Goal: Find specific page/section: Find specific page/section

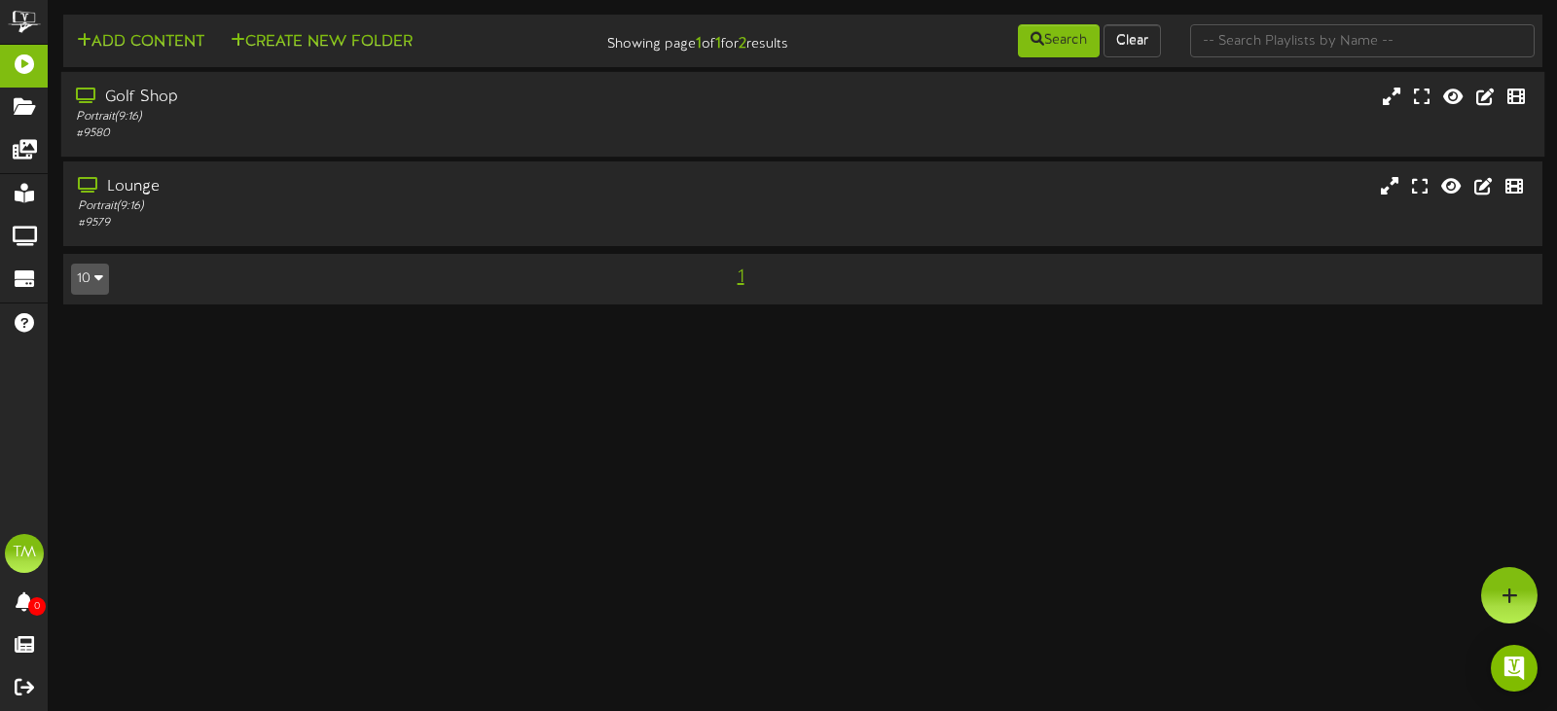
click at [166, 90] on div "Golf Shop" at bounding box center [370, 98] width 589 height 22
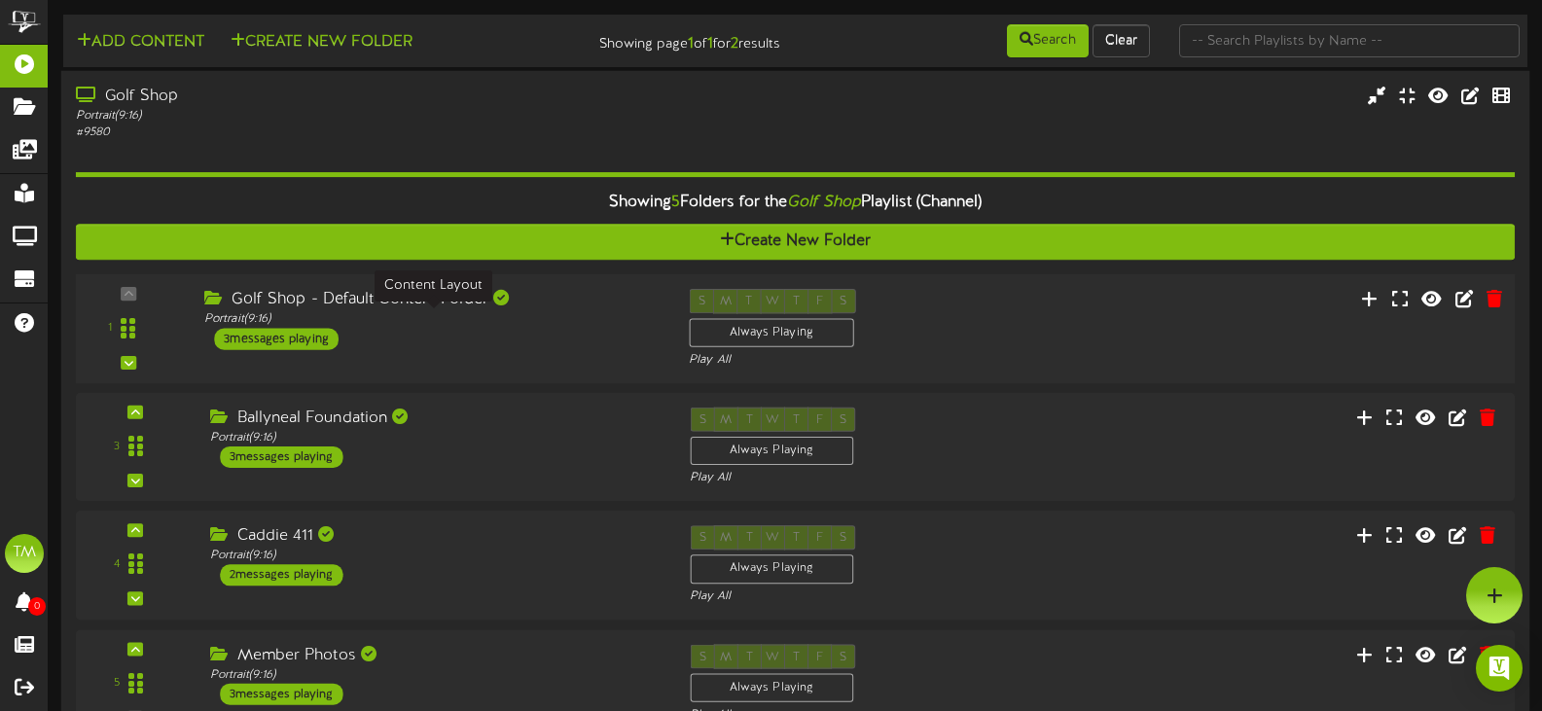
click at [403, 321] on div "Portrait ( 9:16 )" at bounding box center [431, 319] width 455 height 17
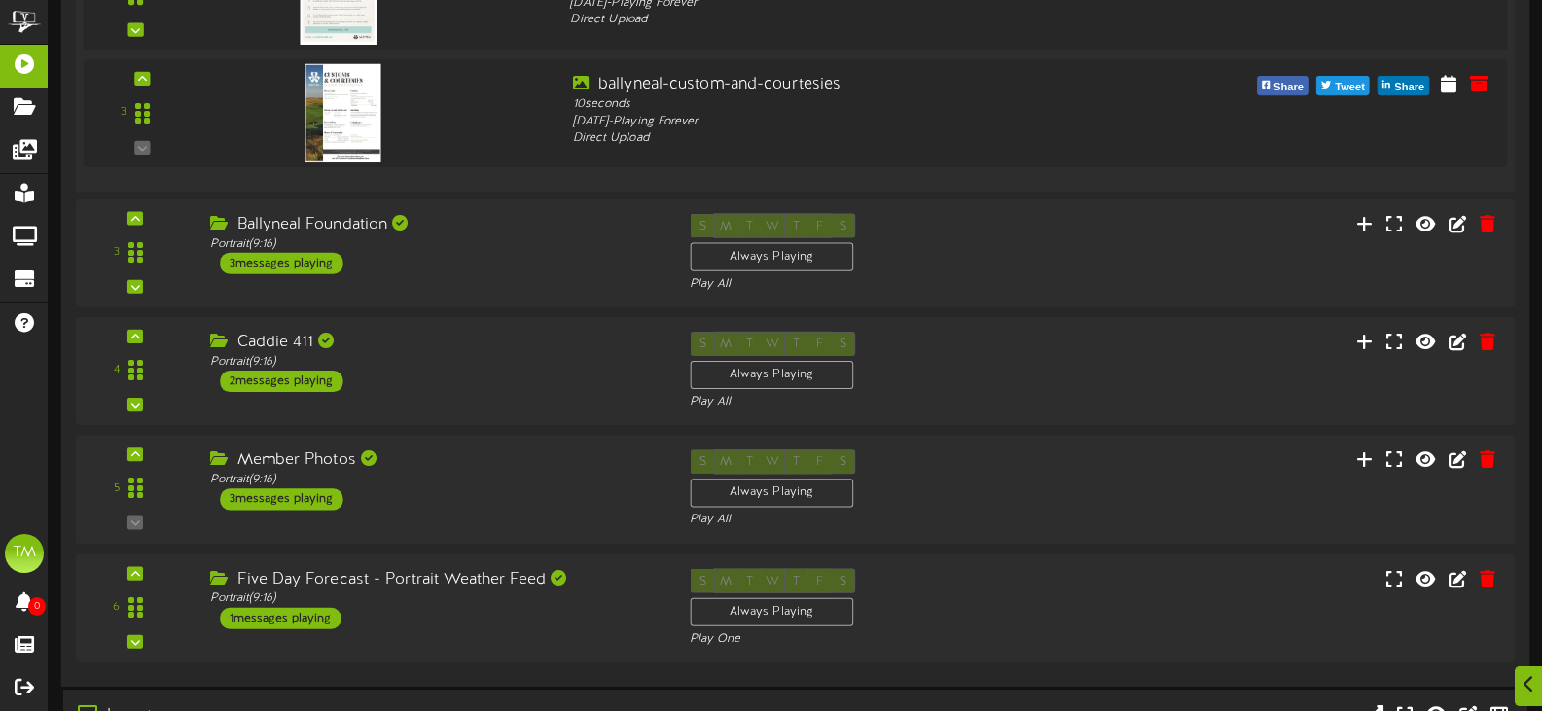
scroll to position [681, 0]
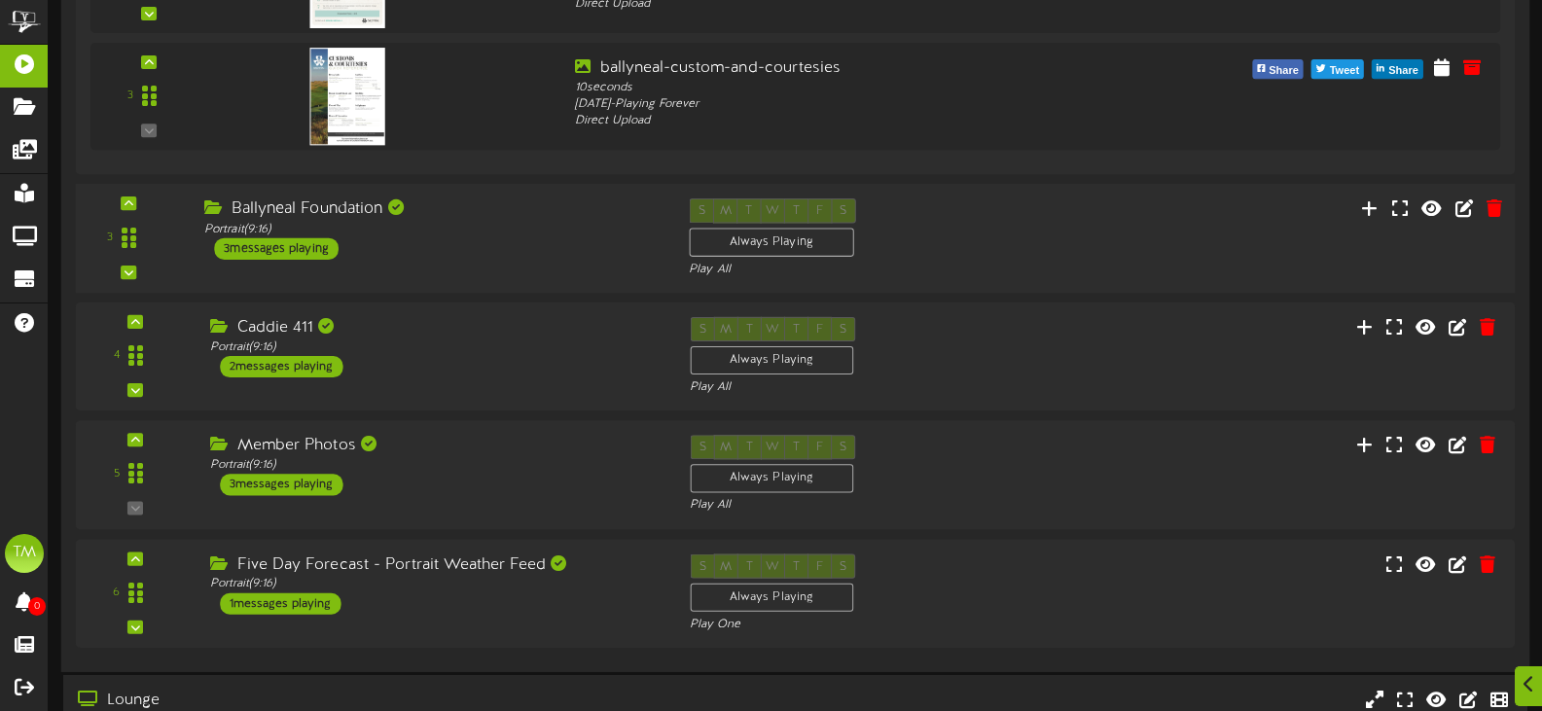
click at [445, 270] on div "3 ( 9:16" at bounding box center [795, 238] width 1454 height 80
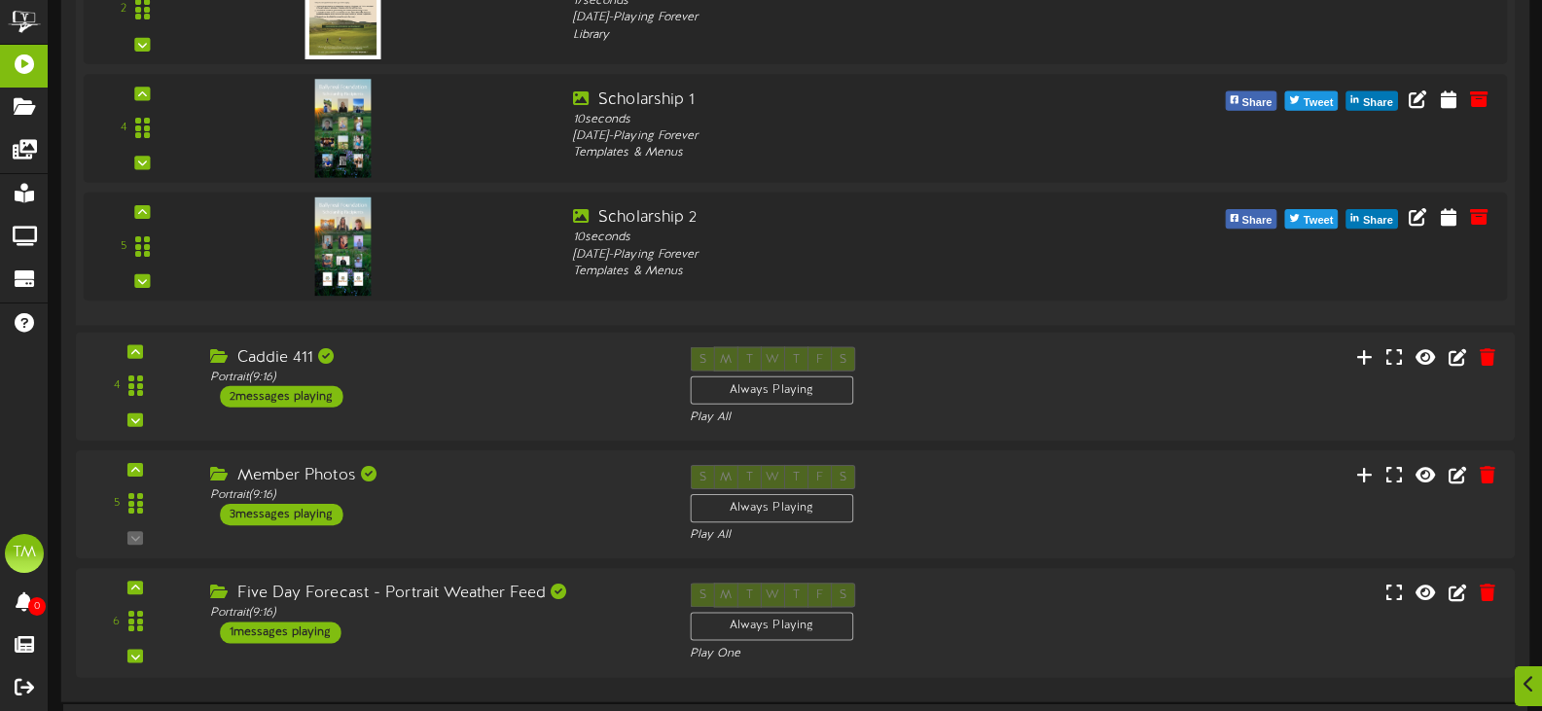
scroll to position [1167, 0]
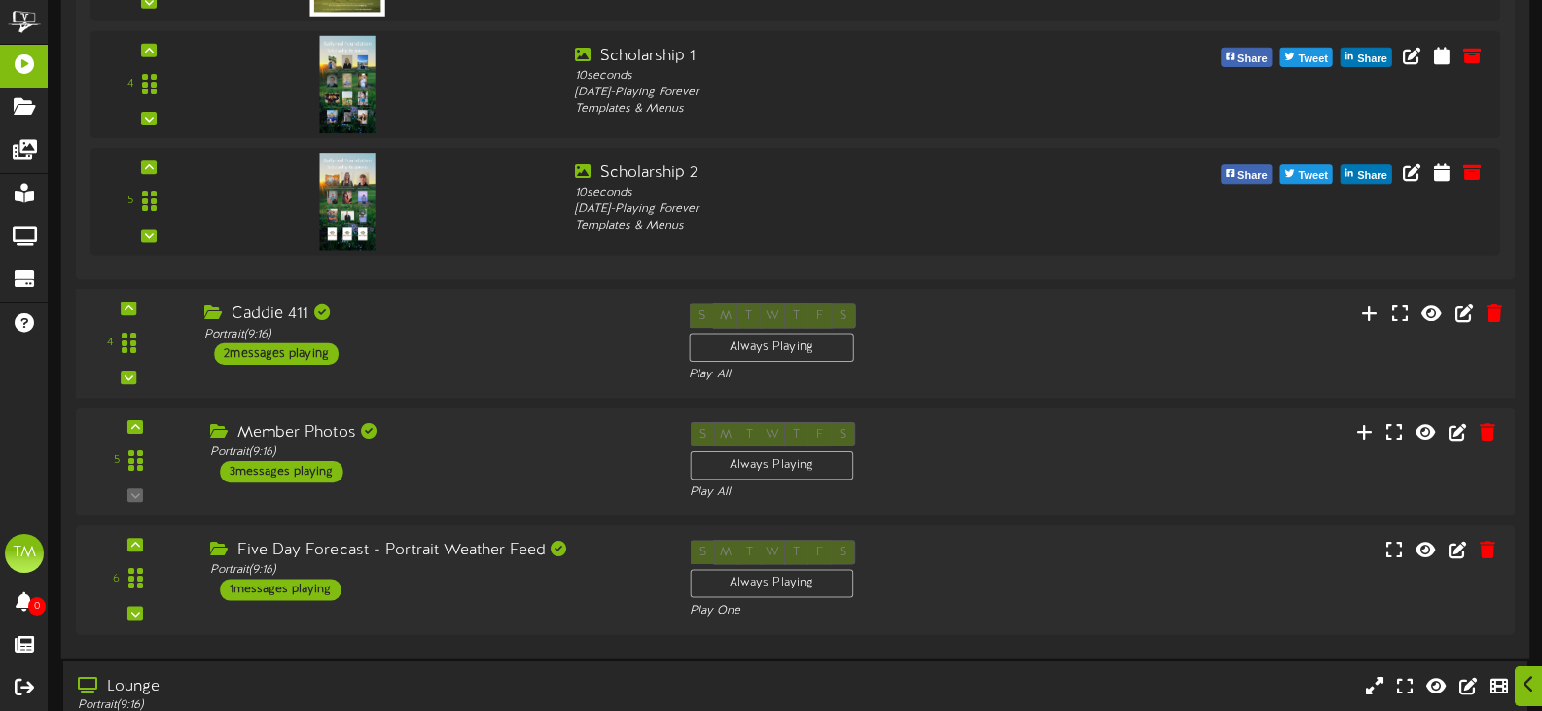
click at [519, 367] on div "4 Caddie 411" at bounding box center [795, 344] width 1454 height 80
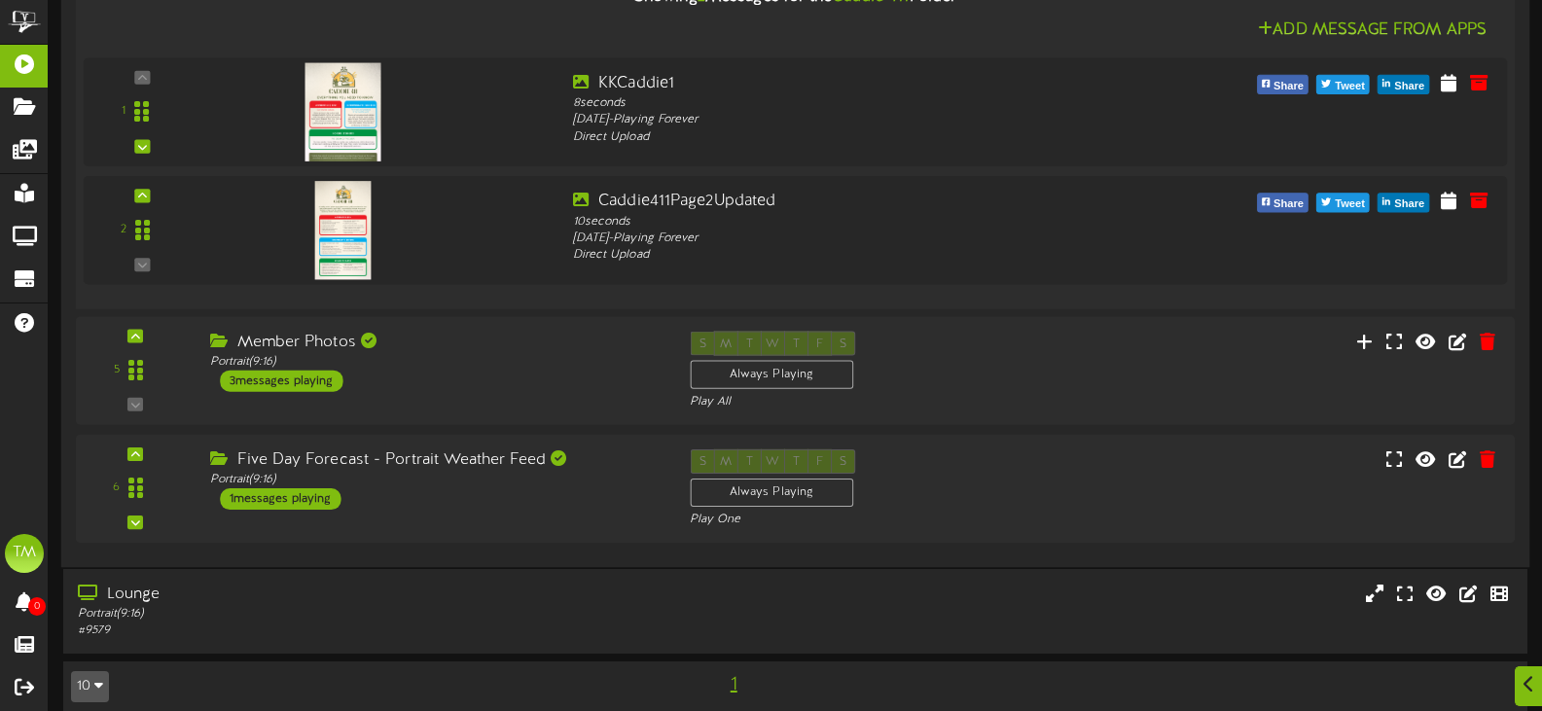
scroll to position [1634, 0]
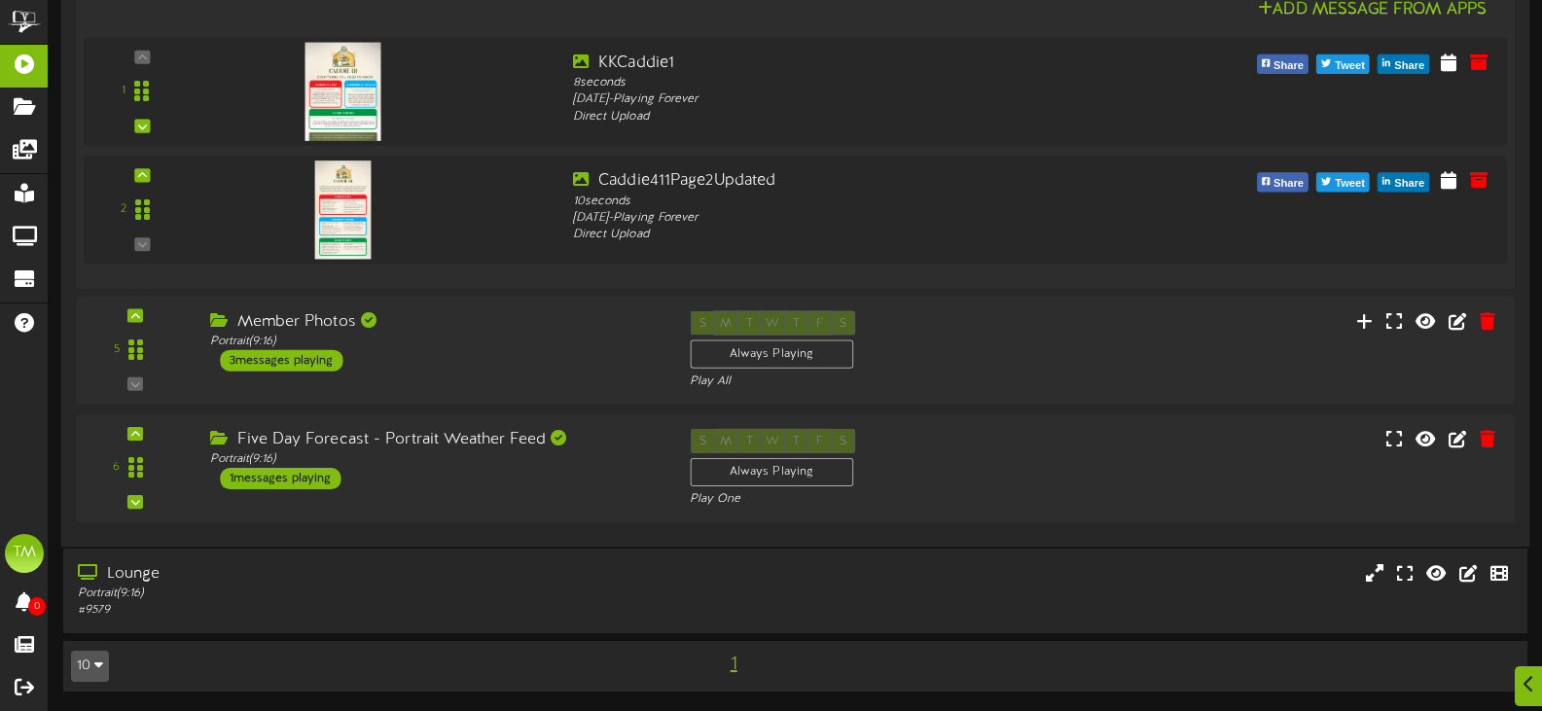
click at [519, 367] on div "Member Photos Portrait ( 9:16 ) 3 messages playing" at bounding box center [436, 340] width 480 height 60
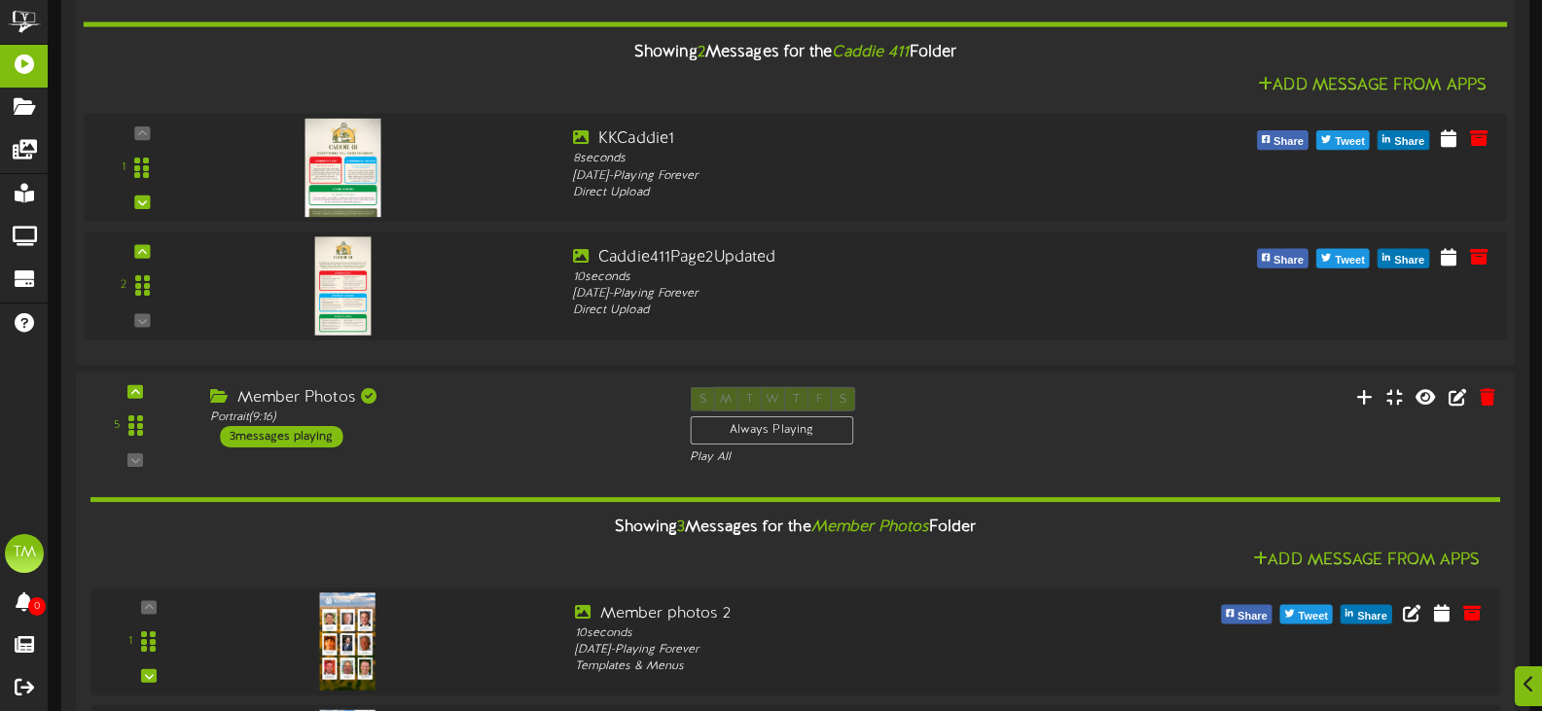
scroll to position [1946, 0]
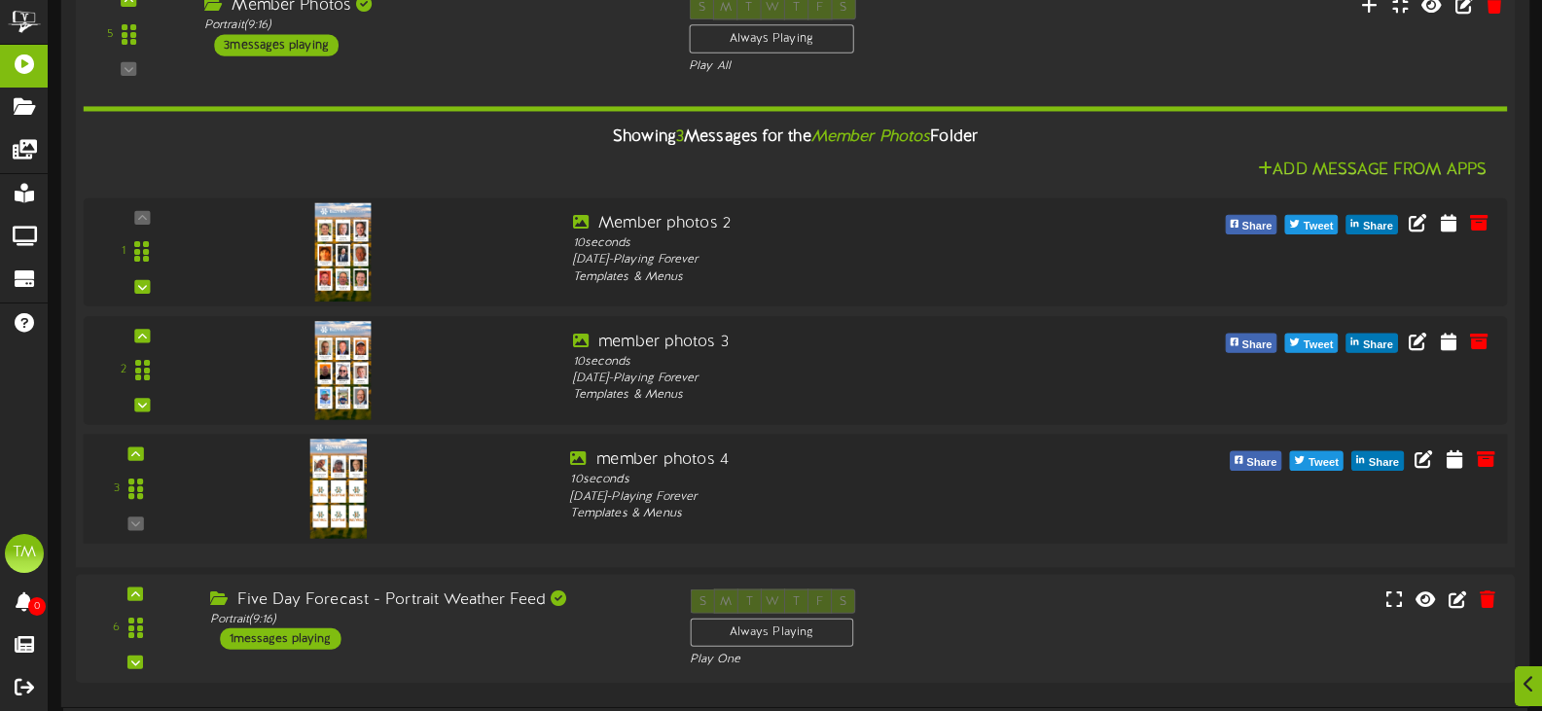
click at [365, 462] on img at bounding box center [338, 488] width 56 height 99
